Goal: Communication & Community: Answer question/provide support

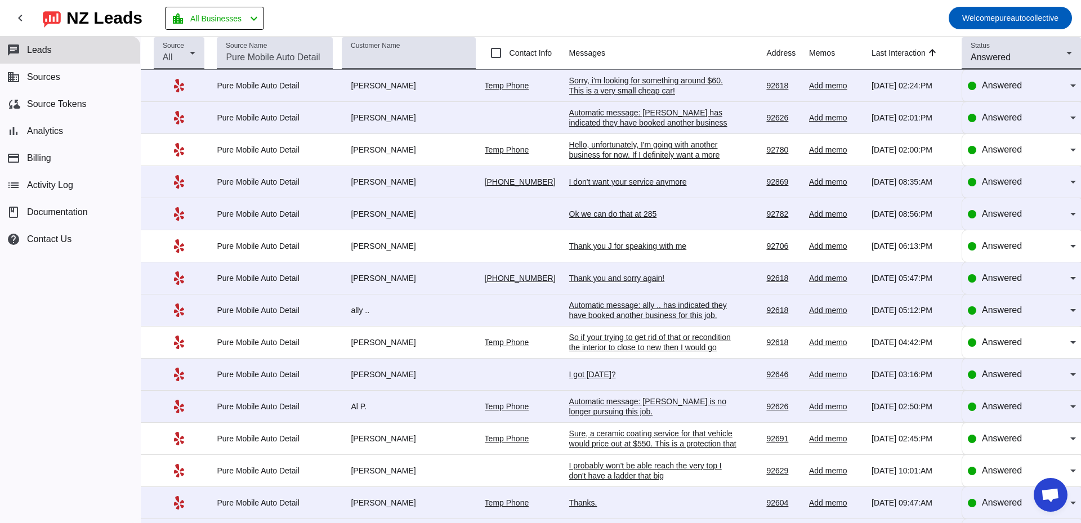
click at [654, 124] on div "Automatic message: [PERSON_NAME] has indicated they have booked another busines…" at bounding box center [653, 123] width 169 height 30
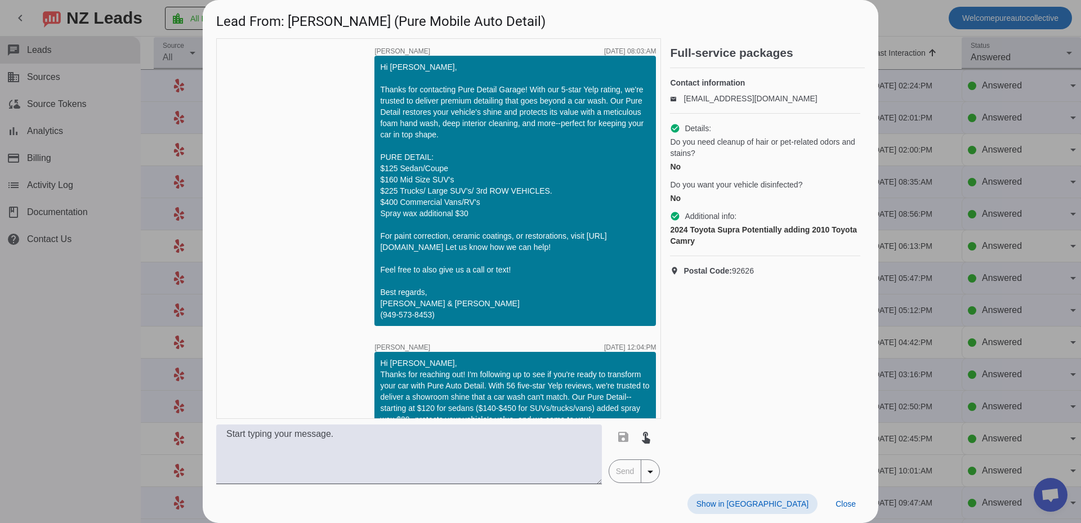
scroll to position [504, 0]
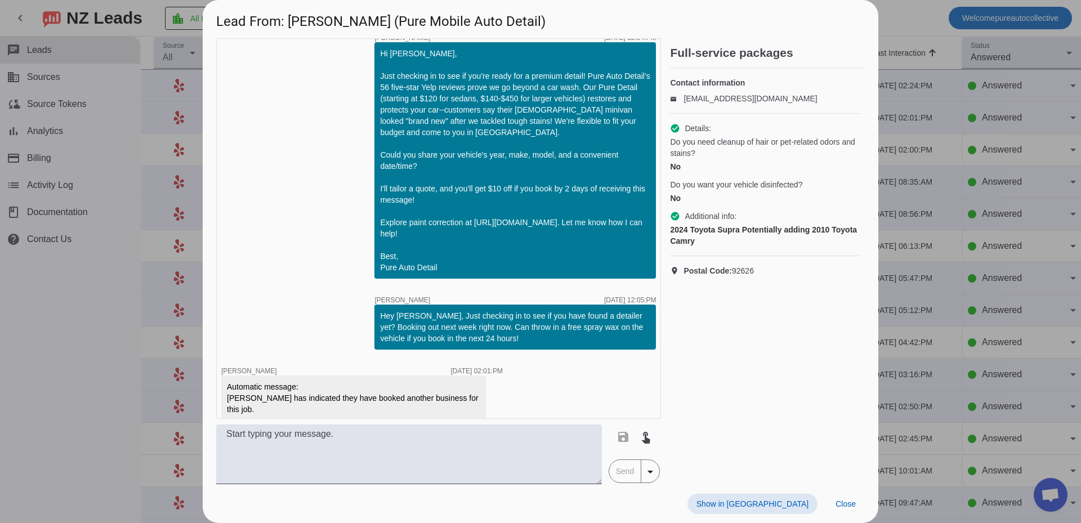
click at [1022, 192] on div at bounding box center [540, 261] width 1081 height 523
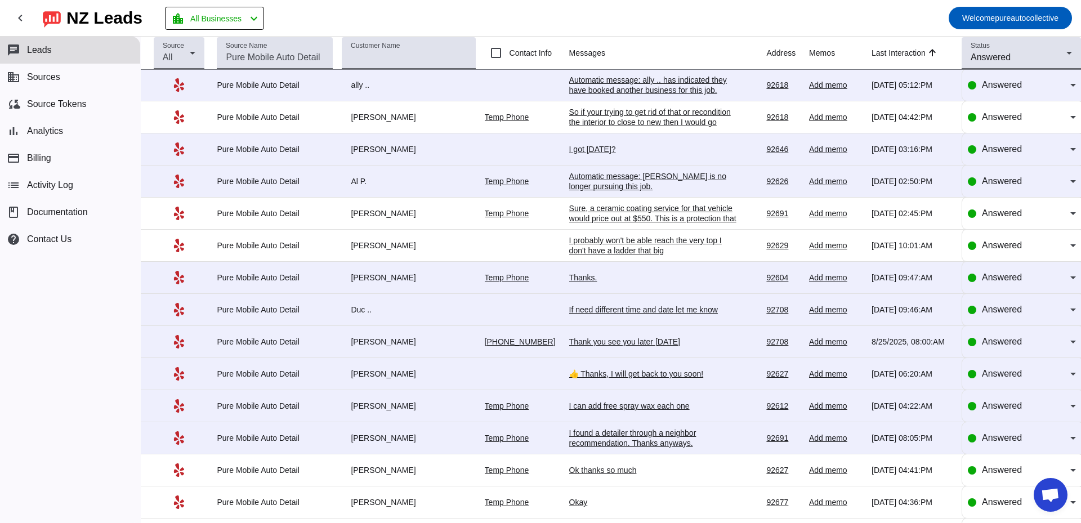
scroll to position [0, 0]
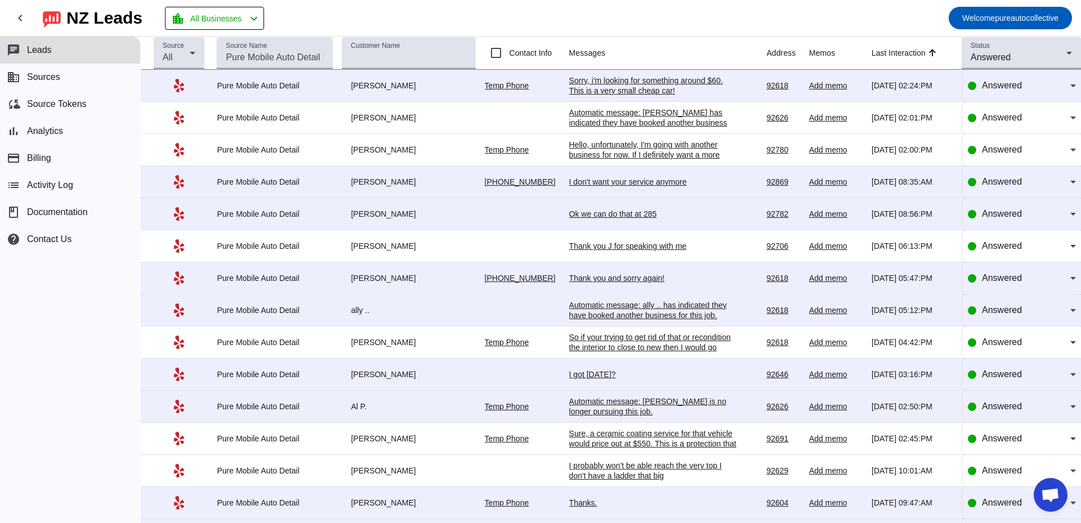
click at [625, 93] on div "Sorry, i'm looking for something around $60. This is a very small cheap car!" at bounding box center [653, 85] width 169 height 20
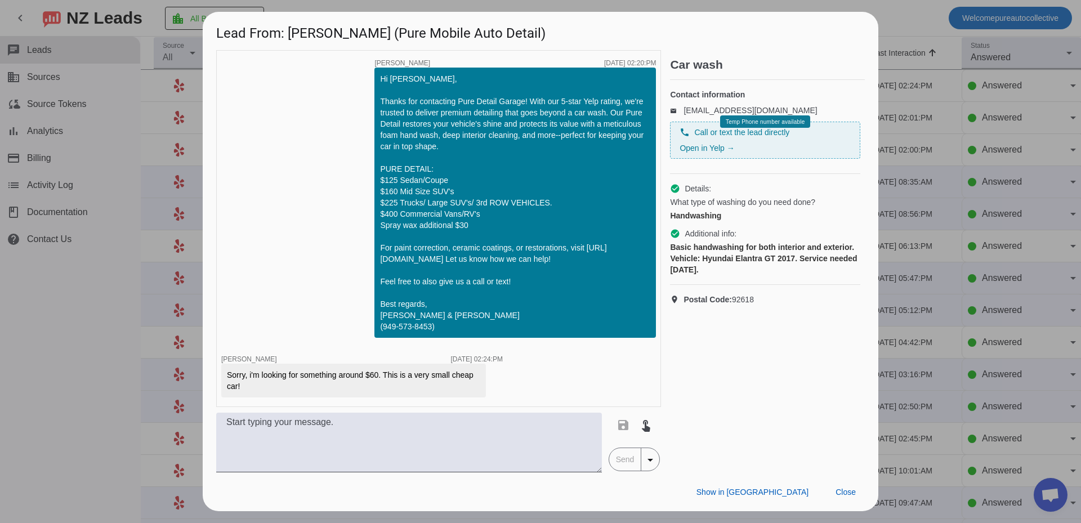
click at [984, 226] on div at bounding box center [540, 261] width 1081 height 523
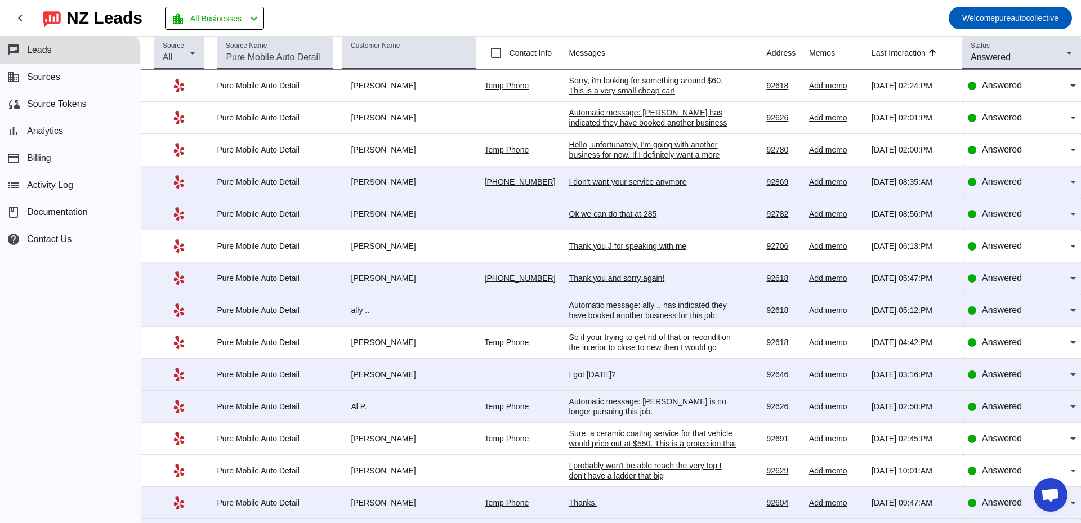
click at [56, 347] on div "chat Leads business Sources cloud_sync Source Tokens bar_chart Analytics paymen…" at bounding box center [70, 280] width 140 height 486
click at [78, 317] on div "chat Leads business Sources cloud_sync Source Tokens bar_chart Analytics paymen…" at bounding box center [70, 280] width 140 height 486
click at [73, 349] on div "chat Leads business Sources cloud_sync Source Tokens bar_chart Analytics paymen…" at bounding box center [70, 280] width 140 height 486
click at [44, 343] on div "chat Leads business Sources cloud_sync Source Tokens bar_chart Analytics paymen…" at bounding box center [70, 280] width 140 height 486
click at [57, 341] on div "chat Leads business Sources cloud_sync Source Tokens bar_chart Analytics paymen…" at bounding box center [70, 280] width 140 height 486
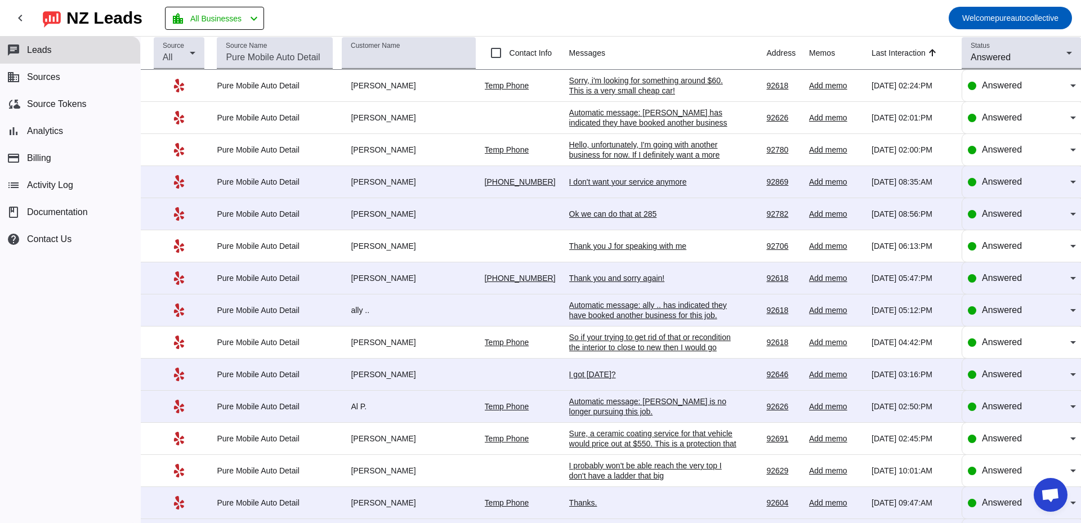
click at [81, 326] on div "chat Leads business Sources cloud_sync Source Tokens bar_chart Analytics paymen…" at bounding box center [70, 280] width 140 height 486
click at [50, 327] on div "chat Leads business Sources cloud_sync Source Tokens bar_chart Analytics paymen…" at bounding box center [70, 280] width 140 height 486
click at [59, 323] on div "chat Leads business Sources cloud_sync Source Tokens bar_chart Analytics paymen…" at bounding box center [70, 280] width 140 height 486
click at [36, 297] on div "chat Leads business Sources cloud_sync Source Tokens bar_chart Analytics paymen…" at bounding box center [70, 280] width 140 height 486
click at [53, 304] on div "chat Leads business Sources cloud_sync Source Tokens bar_chart Analytics paymen…" at bounding box center [70, 280] width 140 height 486
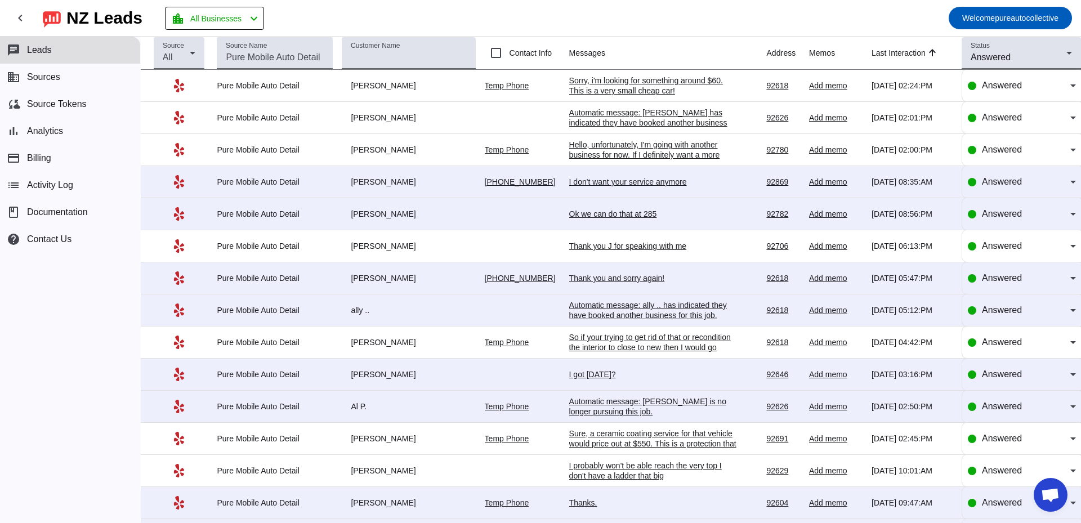
click at [53, 300] on div "chat Leads business Sources cloud_sync Source Tokens bar_chart Analytics paymen…" at bounding box center [70, 280] width 140 height 486
click at [48, 294] on div "chat Leads business Sources cloud_sync Source Tokens bar_chart Analytics paymen…" at bounding box center [70, 280] width 140 height 486
click at [70, 311] on div "chat Leads business Sources cloud_sync Source Tokens bar_chart Analytics paymen…" at bounding box center [70, 280] width 140 height 486
click at [68, 318] on div "chat Leads business Sources cloud_sync Source Tokens bar_chart Analytics paymen…" at bounding box center [70, 280] width 140 height 486
click at [62, 288] on div "chat Leads business Sources cloud_sync Source Tokens bar_chart Analytics paymen…" at bounding box center [70, 280] width 140 height 486
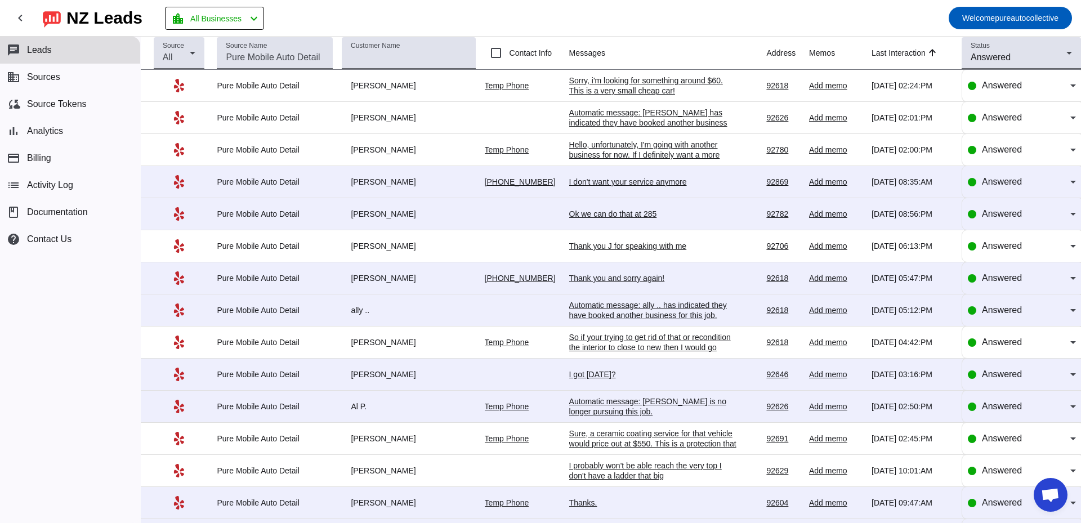
click at [58, 366] on div "chat Leads business Sources cloud_sync Source Tokens bar_chart Analytics paymen…" at bounding box center [70, 280] width 140 height 486
click at [64, 320] on div "chat Leads business Sources cloud_sync Source Tokens bar_chart Analytics paymen…" at bounding box center [70, 280] width 140 height 486
click at [57, 398] on div "chat Leads business Sources cloud_sync Source Tokens bar_chart Analytics paymen…" at bounding box center [70, 280] width 140 height 486
click at [62, 287] on div "chat Leads business Sources cloud_sync Source Tokens bar_chart Analytics paymen…" at bounding box center [70, 280] width 140 height 486
click at [127, 386] on div "chat Leads business Sources cloud_sync Source Tokens bar_chart Analytics paymen…" at bounding box center [70, 280] width 140 height 486
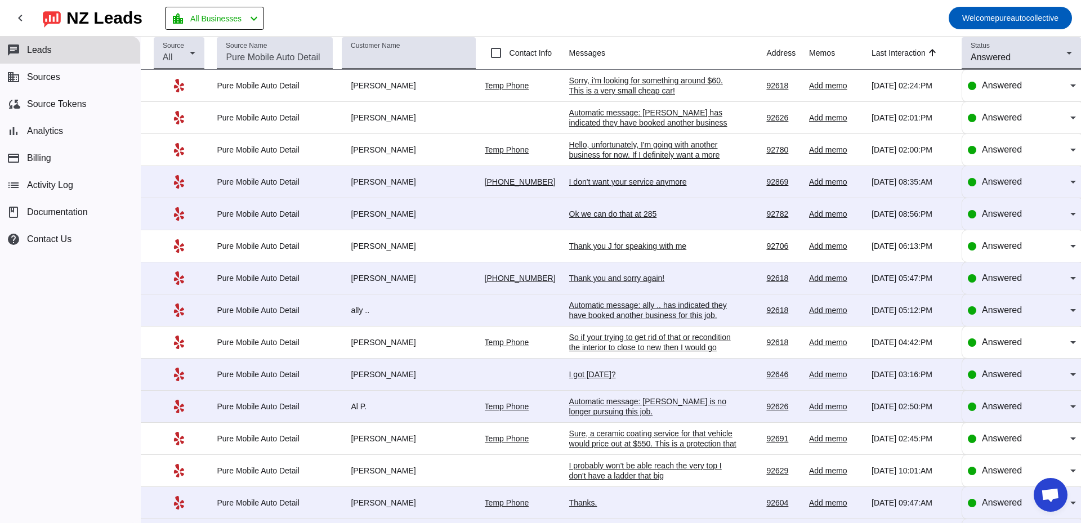
click at [127, 272] on div "chat Leads business Sources cloud_sync Source Tokens bar_chart Analytics paymen…" at bounding box center [70, 280] width 140 height 486
click at [114, 392] on div "chat Leads business Sources cloud_sync Source Tokens bar_chart Analytics paymen…" at bounding box center [70, 280] width 140 height 486
click at [79, 325] on div "chat Leads business Sources cloud_sync Source Tokens bar_chart Analytics paymen…" at bounding box center [70, 280] width 140 height 486
click at [77, 313] on div "chat Leads business Sources cloud_sync Source Tokens bar_chart Analytics paymen…" at bounding box center [70, 280] width 140 height 486
click at [41, 343] on div "chat Leads business Sources cloud_sync Source Tokens bar_chart Analytics paymen…" at bounding box center [70, 280] width 140 height 486
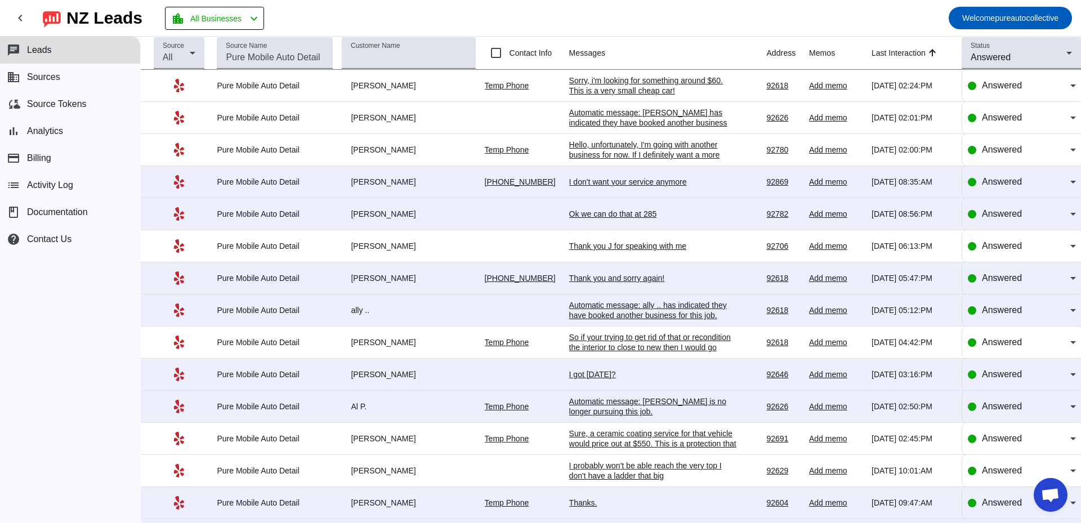
click at [88, 298] on div "chat Leads business Sources cloud_sync Source Tokens bar_chart Analytics paymen…" at bounding box center [70, 280] width 140 height 486
click at [94, 293] on div "chat Leads business Sources cloud_sync Source Tokens bar_chart Analytics paymen…" at bounding box center [70, 280] width 140 height 486
click at [80, 330] on div "chat Leads business Sources cloud_sync Source Tokens bar_chart Analytics paymen…" at bounding box center [70, 280] width 140 height 486
click at [73, 334] on div "chat Leads business Sources cloud_sync Source Tokens bar_chart Analytics paymen…" at bounding box center [70, 280] width 140 height 486
click at [64, 332] on div "chat Leads business Sources cloud_sync Source Tokens bar_chart Analytics paymen…" at bounding box center [70, 280] width 140 height 486
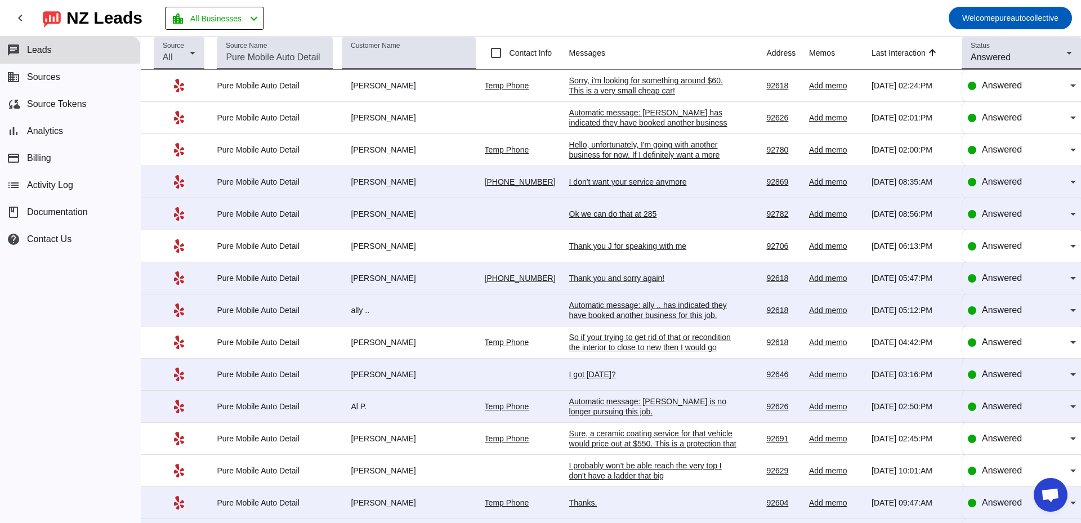
click at [80, 337] on div "chat Leads business Sources cloud_sync Source Tokens bar_chart Analytics paymen…" at bounding box center [70, 280] width 140 height 486
